Goal: Transaction & Acquisition: Purchase product/service

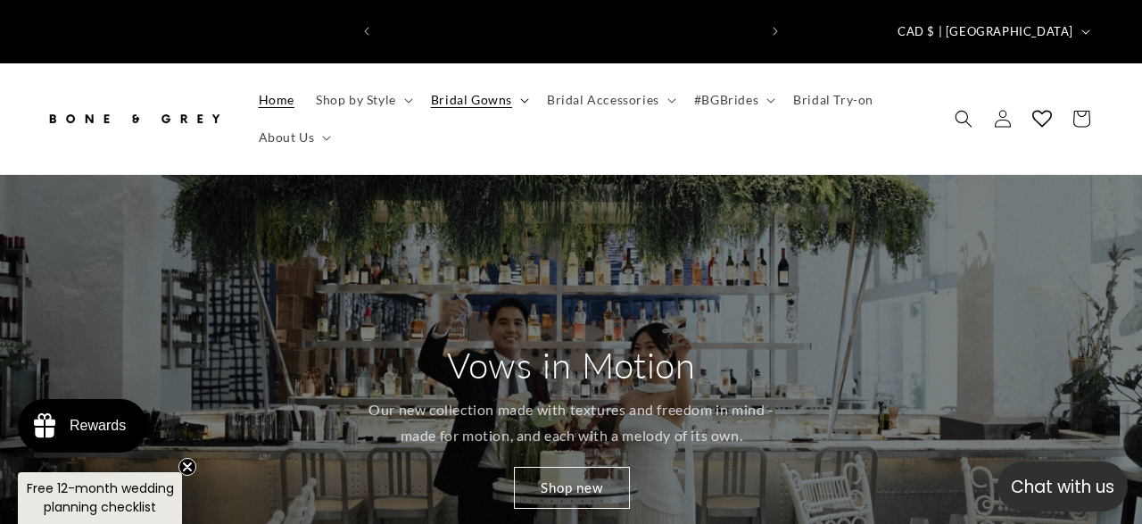
scroll to position [0, 377]
click at [471, 92] on span "Bridal Gowns" at bounding box center [471, 100] width 81 height 16
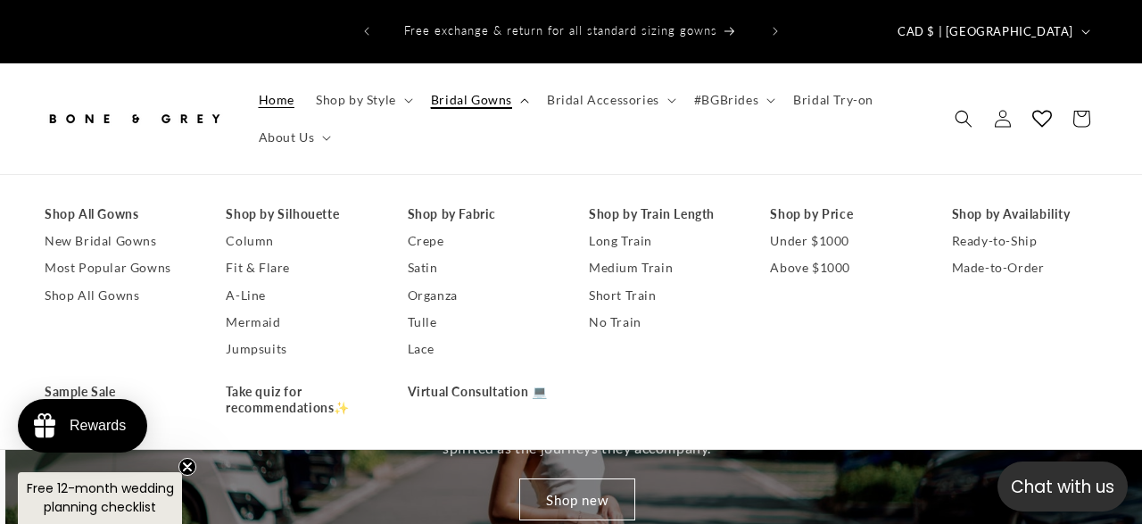
scroll to position [0, 1142]
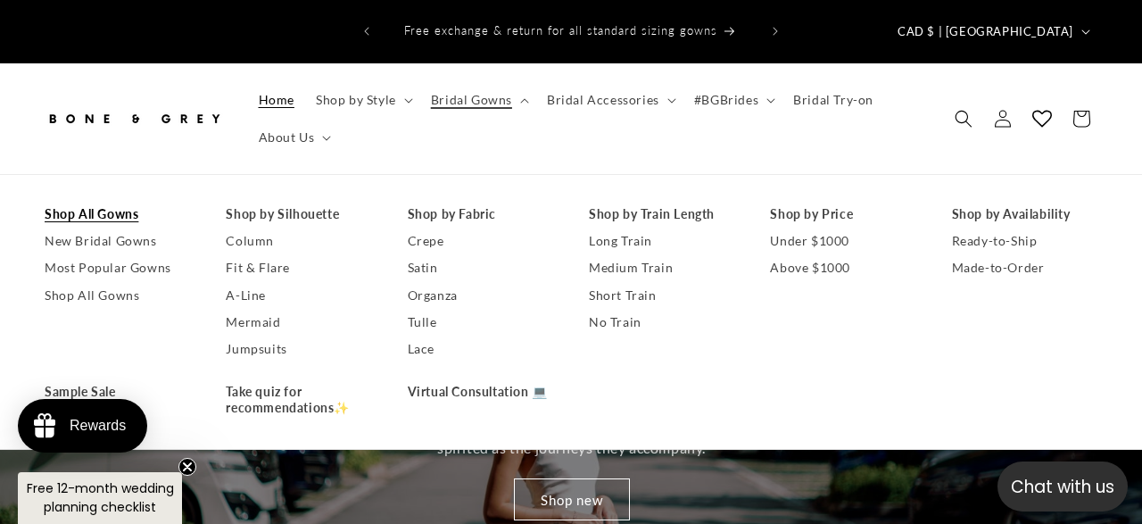
click at [93, 201] on link "Shop All Gowns" at bounding box center [117, 214] width 145 height 27
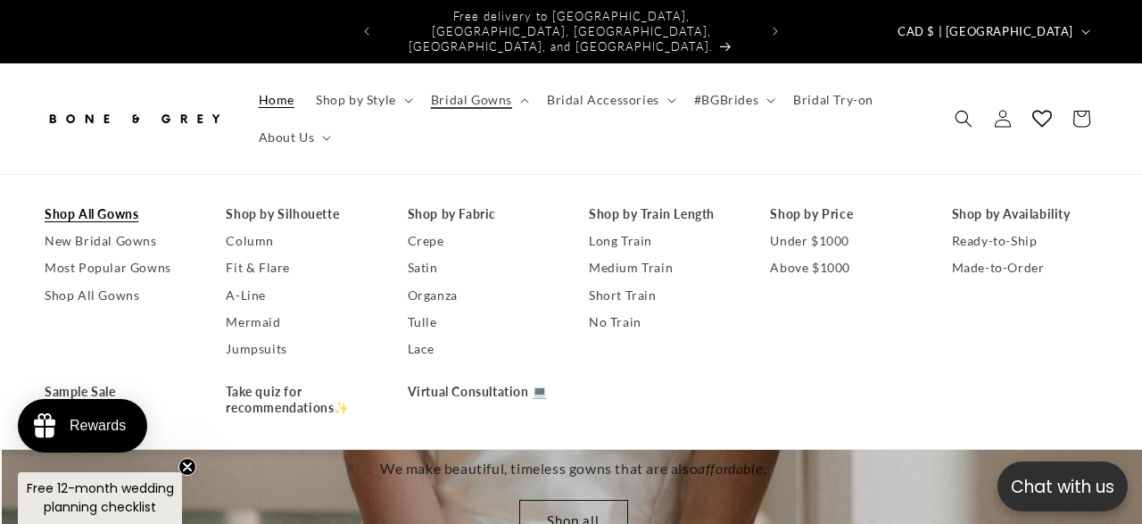
scroll to position [0, 2284]
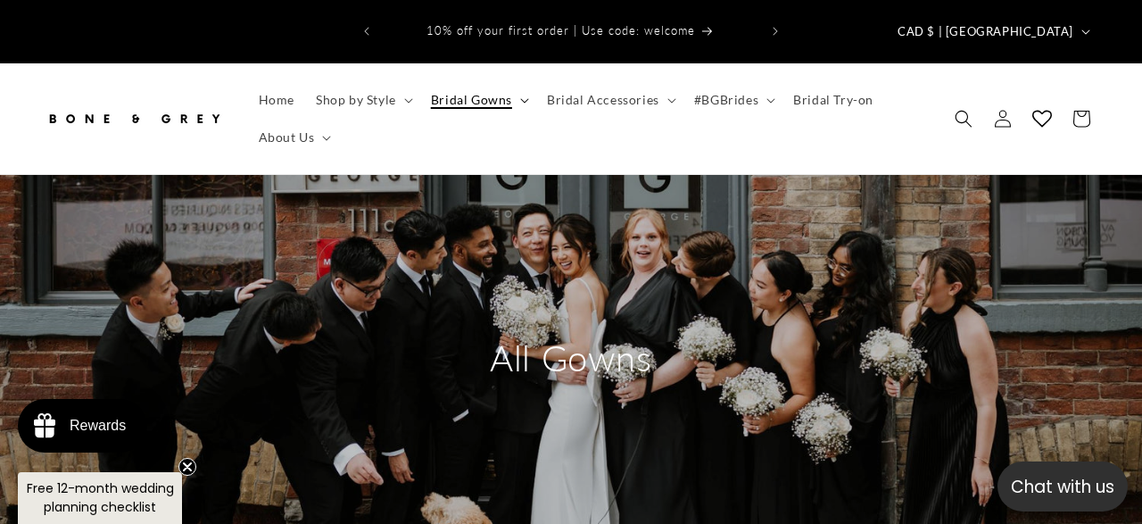
click at [506, 92] on span "Bridal Gowns" at bounding box center [471, 100] width 81 height 16
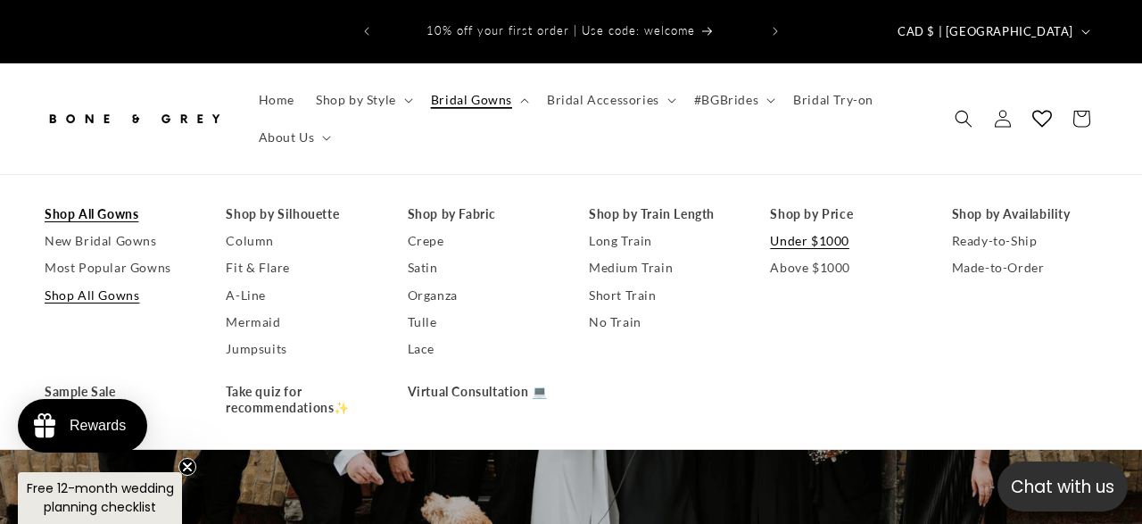
click at [800, 228] on link "Under $1000" at bounding box center [842, 241] width 145 height 27
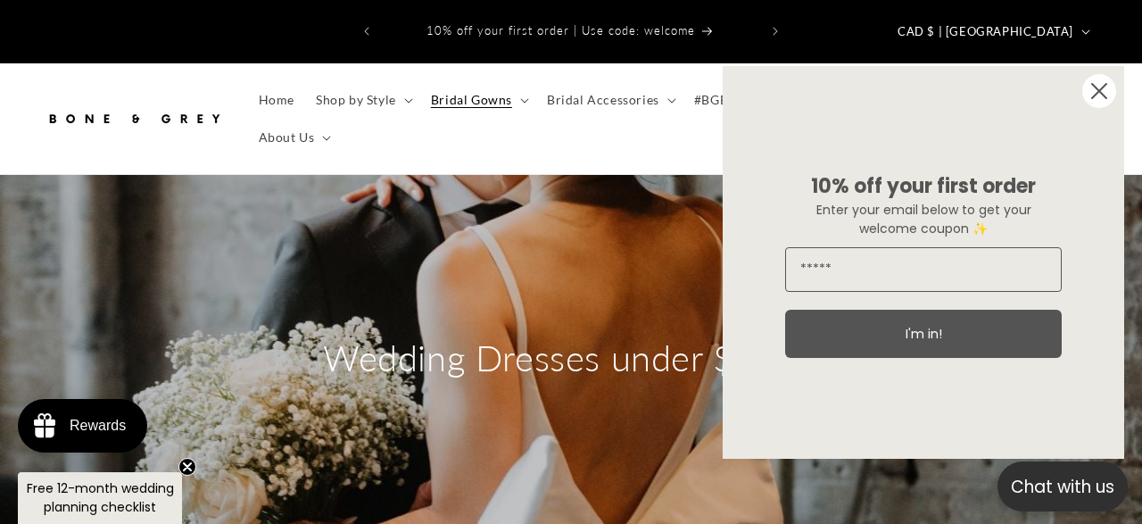
click at [1098, 92] on icon "Close dialog" at bounding box center [1099, 91] width 14 height 14
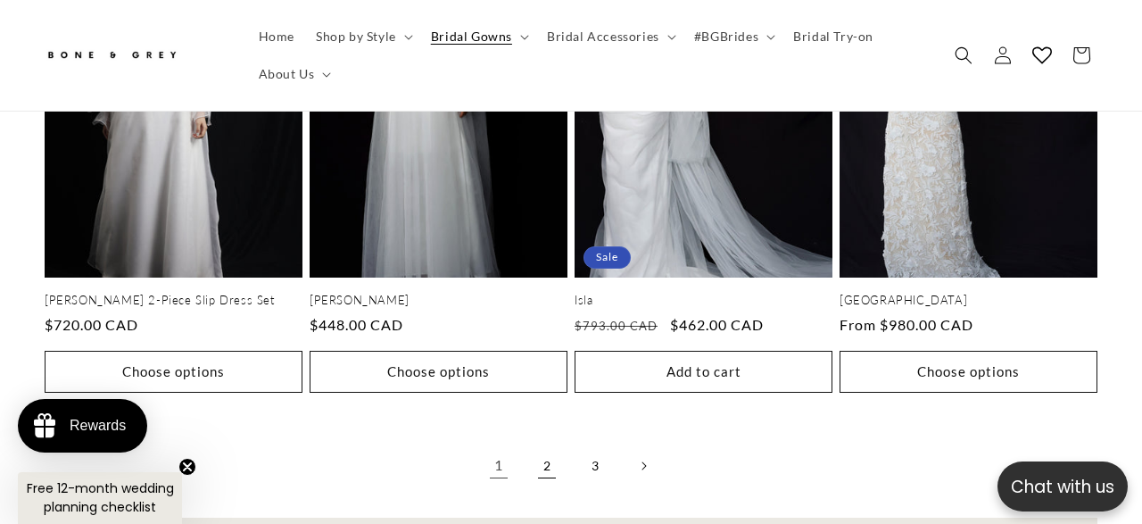
click at [545, 446] on link "2" at bounding box center [546, 465] width 39 height 39
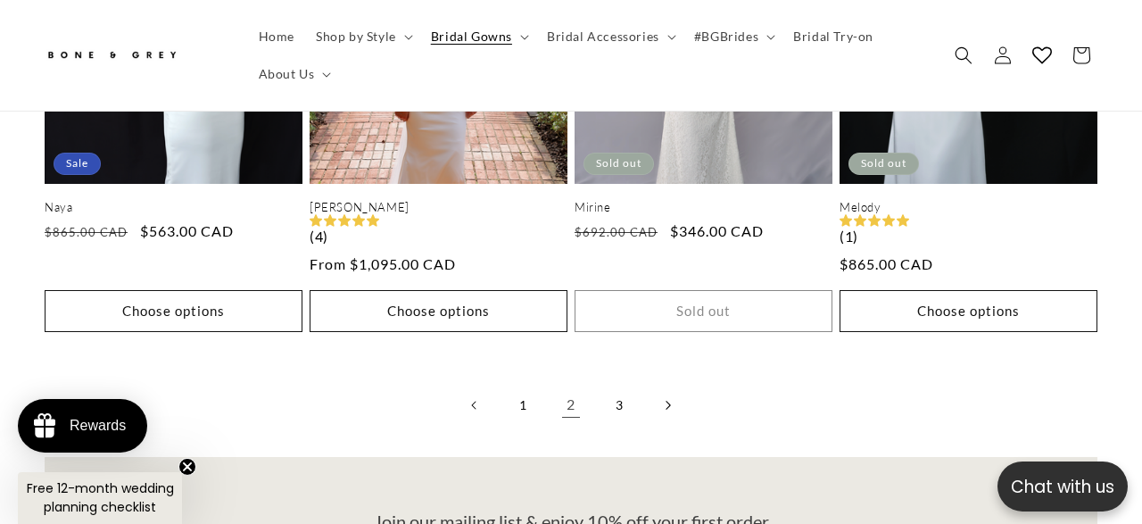
scroll to position [3619, 0]
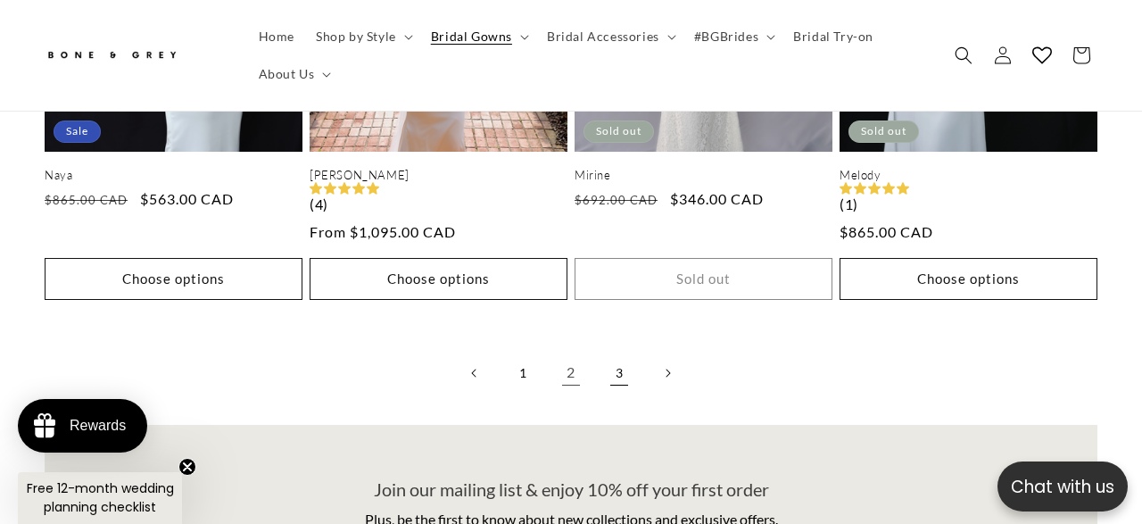
click at [624, 353] on link "3" at bounding box center [619, 372] width 39 height 39
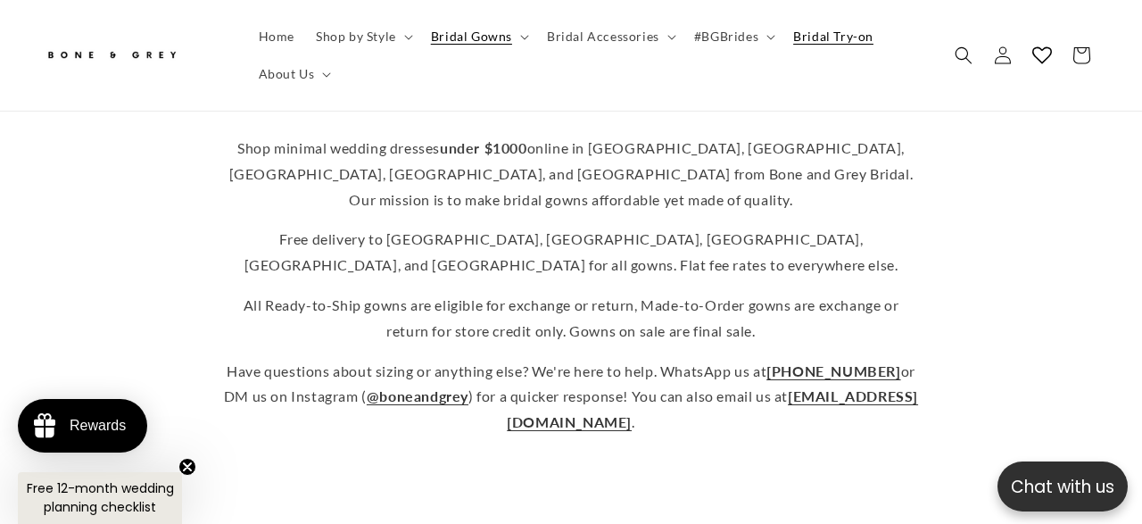
scroll to position [0, 753]
